Goal: Navigation & Orientation: Find specific page/section

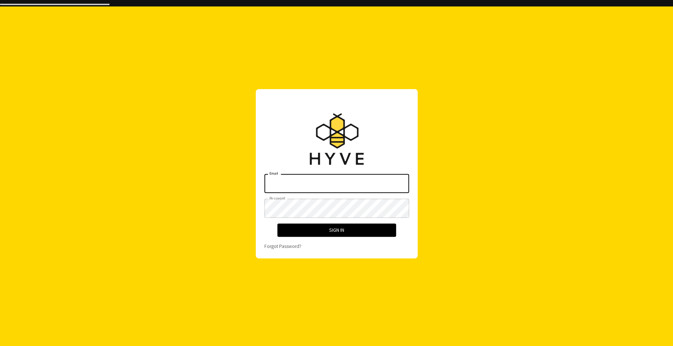
type input "[EMAIL_ADDRESS][TECHNICAL_ID][DOMAIN_NAME]"
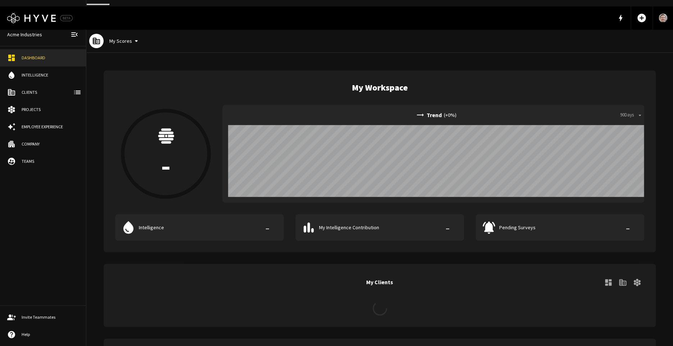
click at [390, 82] on h5 "My Workspace" at bounding box center [380, 88] width 56 height 12
drag, startPoint x: 390, startPoint y: 79, endPoint x: 353, endPoint y: 79, distance: 37.0
click at [353, 82] on h5 "My Workspace" at bounding box center [380, 88] width 56 height 12
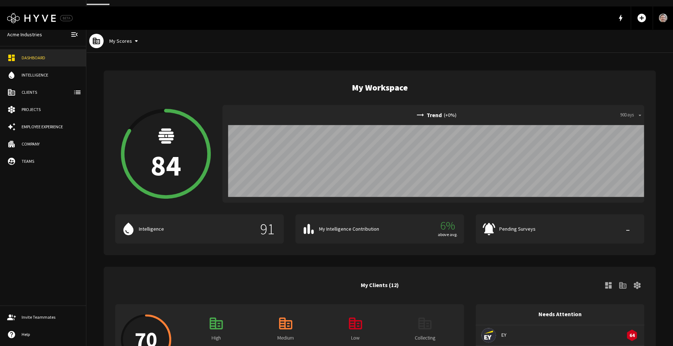
click at [24, 88] on link "Clients" at bounding box center [43, 92] width 86 height 17
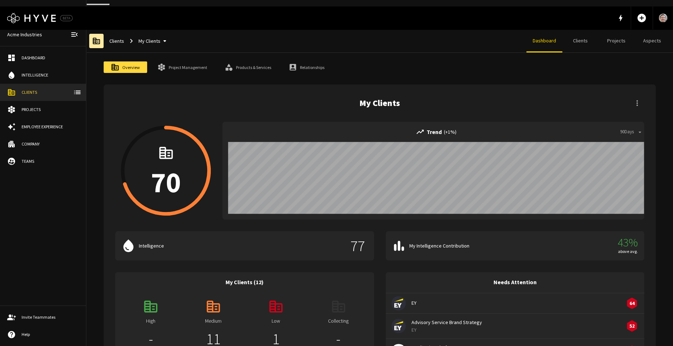
click at [195, 67] on div "Overview Project Management Products & Services Relationships My Clients 70 tre…" at bounding box center [380, 249] width 552 height 376
click at [568, 41] on link "Clients" at bounding box center [580, 40] width 36 height 23
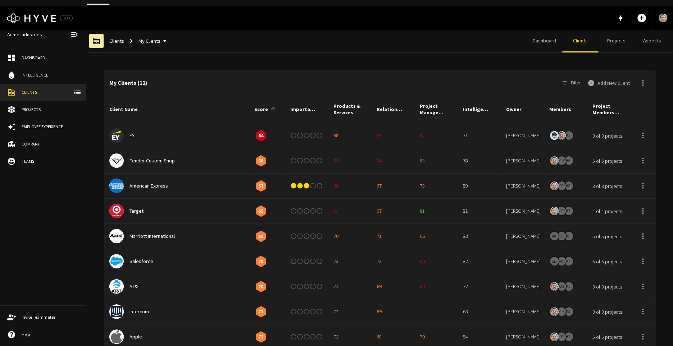
click at [613, 40] on link "Projects" at bounding box center [616, 40] width 36 height 23
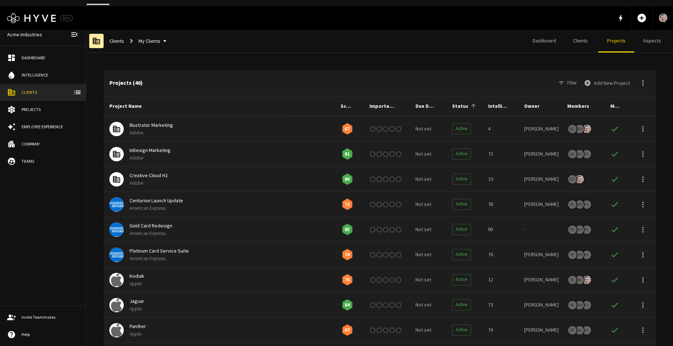
click at [576, 33] on link "Clients" at bounding box center [580, 40] width 36 height 23
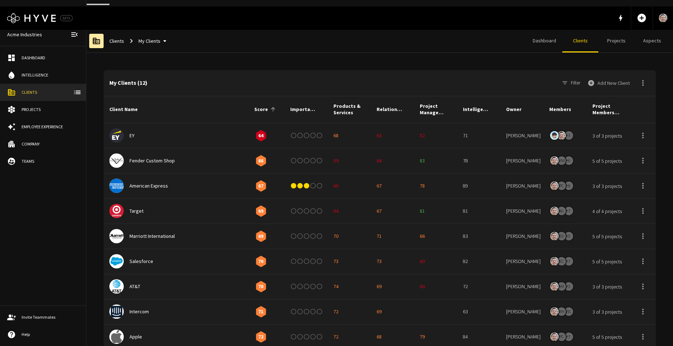
click at [551, 34] on link "Dashboard" at bounding box center [544, 40] width 36 height 23
